Goal: Navigation & Orientation: Find specific page/section

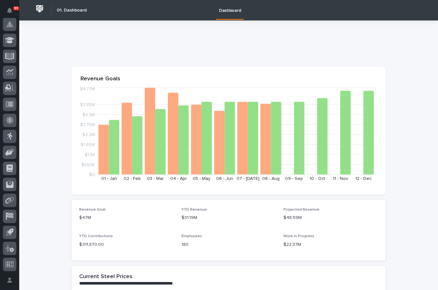
scroll to position [160, 0]
click at [10, 232] on icon at bounding box center [11, 232] width 6 height 6
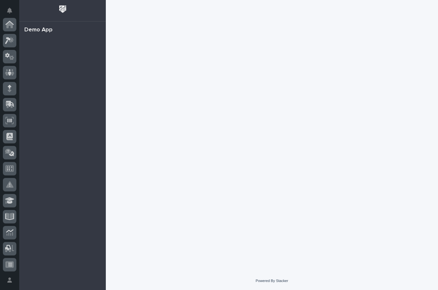
scroll to position [160, 0]
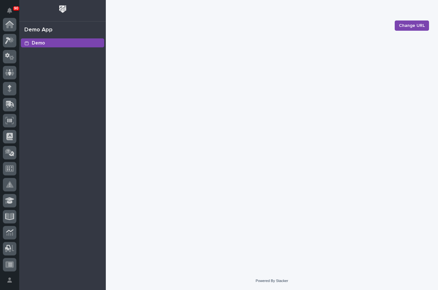
click at [7, 39] on icon at bounding box center [9, 40] width 9 height 7
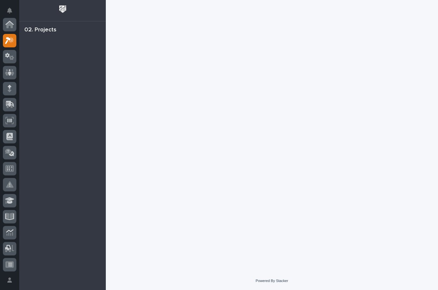
scroll to position [16, 0]
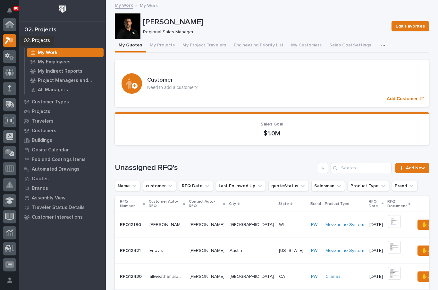
click at [8, 25] on icon at bounding box center [9, 25] width 6 height 6
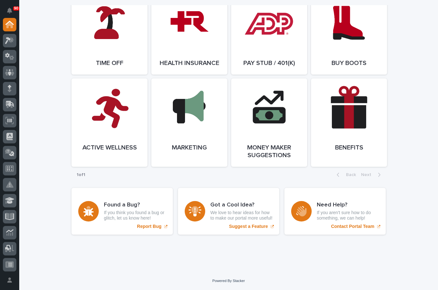
scroll to position [1219, 0]
